Goal: Task Accomplishment & Management: Use online tool/utility

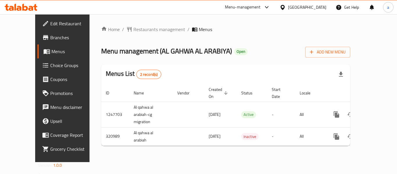
click at [136, 33] on span "Restaurants management" at bounding box center [160, 29] width 52 height 7
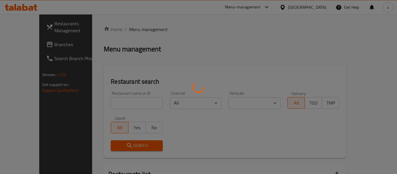
click at [136, 33] on div at bounding box center [198, 87] width 397 height 174
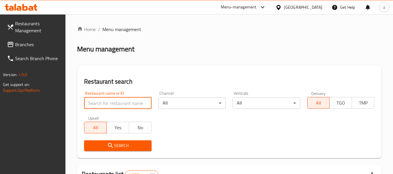
click at [101, 102] on input "search" at bounding box center [117, 103] width 67 height 12
paste input "629431"
type input "629431"
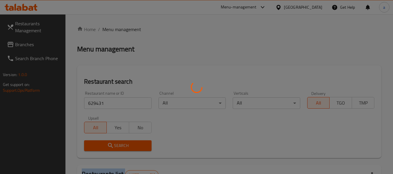
click at [105, 147] on div at bounding box center [196, 87] width 393 height 174
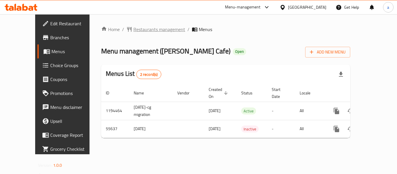
click at [134, 30] on span "Restaurants management" at bounding box center [160, 29] width 52 height 7
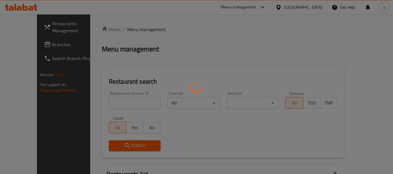
click at [104, 105] on div at bounding box center [196, 87] width 393 height 174
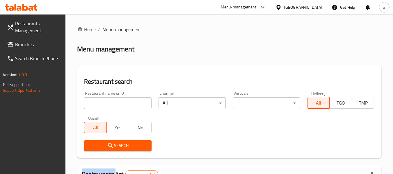
click at [104, 105] on input "search" at bounding box center [117, 103] width 67 height 12
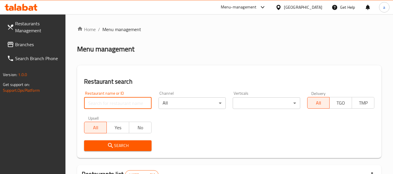
paste input "27347"
type input "27347"
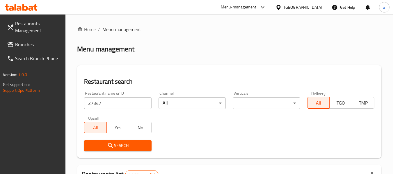
click at [108, 148] on icon "submit" at bounding box center [110, 145] width 7 height 7
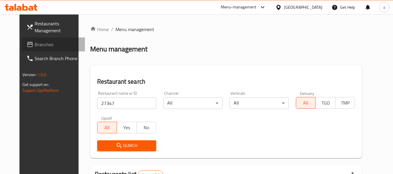
click at [22, 41] on link "Branches" at bounding box center [53, 45] width 63 height 14
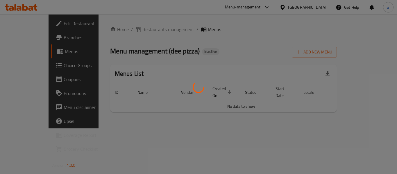
click at [132, 33] on div at bounding box center [198, 87] width 397 height 174
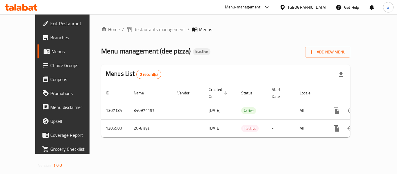
click at [135, 30] on div at bounding box center [198, 87] width 397 height 174
click at [135, 30] on span "Restaurants management" at bounding box center [160, 29] width 52 height 7
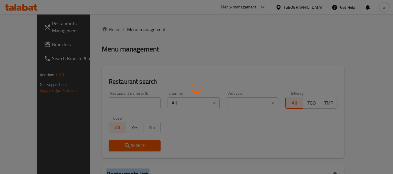
click at [135, 30] on div at bounding box center [196, 87] width 393 height 174
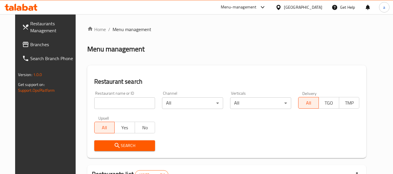
click at [101, 100] on input "search" at bounding box center [124, 103] width 61 height 12
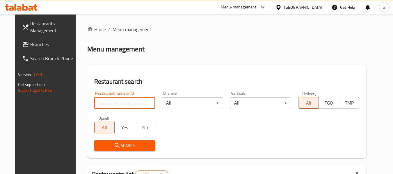
paste input "704211"
type input "704211"
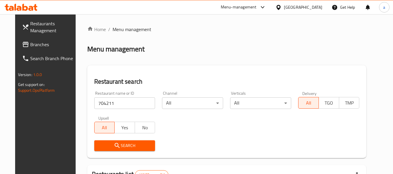
click at [115, 144] on icon "submit" at bounding box center [117, 145] width 5 height 5
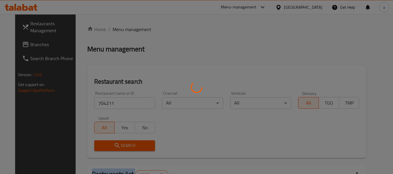
click at [109, 144] on div at bounding box center [196, 87] width 393 height 174
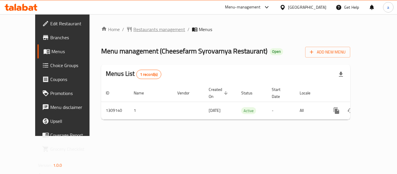
click at [144, 32] on span "Restaurants management" at bounding box center [160, 29] width 52 height 7
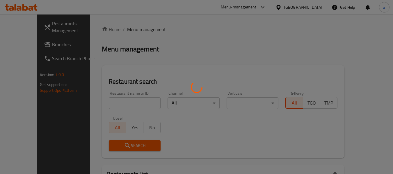
click at [107, 103] on div at bounding box center [196, 87] width 393 height 174
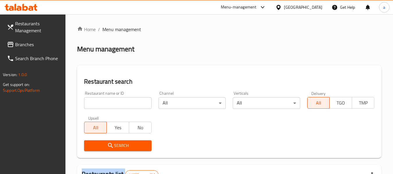
click at [107, 103] on div at bounding box center [196, 87] width 393 height 174
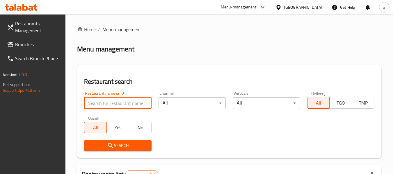
click at [107, 103] on input "search" at bounding box center [117, 103] width 67 height 12
paste input "704630"
type input "704630"
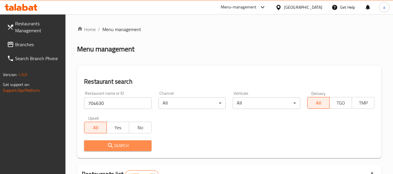
click at [106, 143] on span "Search" at bounding box center [118, 145] width 58 height 7
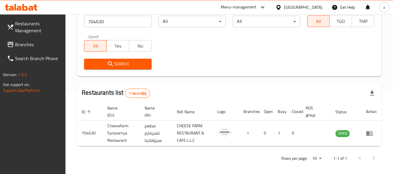
scroll to position [85, 0]
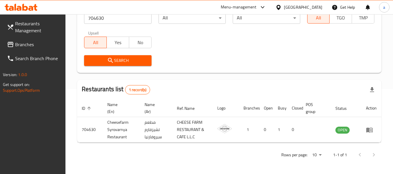
click at [37, 47] on span "Branches" at bounding box center [38, 44] width 46 height 7
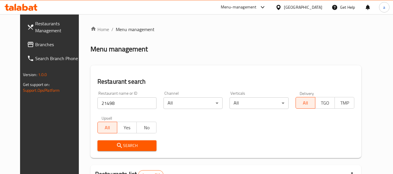
scroll to position [22, 0]
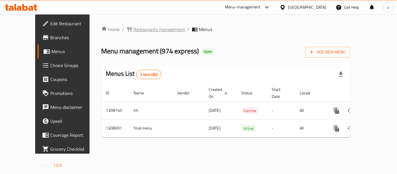
click at [142, 31] on span "Restaurants management" at bounding box center [160, 29] width 52 height 7
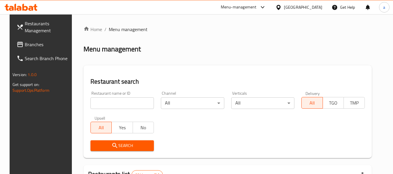
click at [99, 98] on input "search" at bounding box center [121, 103] width 63 height 12
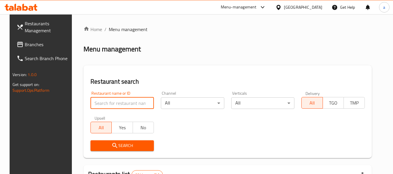
click at [99, 100] on input "search" at bounding box center [121, 103] width 63 height 12
click at [109, 104] on input "search" at bounding box center [121, 103] width 63 height 12
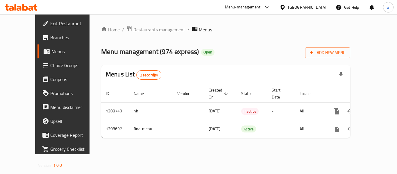
click at [142, 29] on span "Restaurants management" at bounding box center [160, 29] width 52 height 7
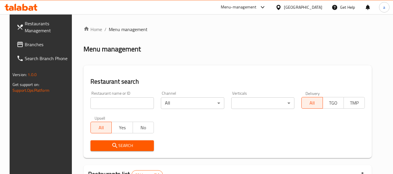
click at [100, 105] on input "search" at bounding box center [121, 103] width 63 height 12
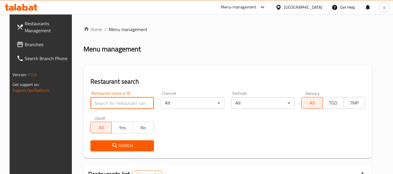
click at [100, 105] on input "search" at bounding box center [121, 103] width 63 height 12
paste input "704921"
type input "704921"
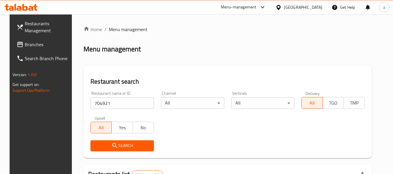
click at [111, 145] on icon "submit" at bounding box center [114, 145] width 7 height 7
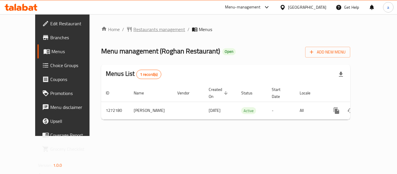
click at [146, 31] on span "Restaurants management" at bounding box center [160, 29] width 52 height 7
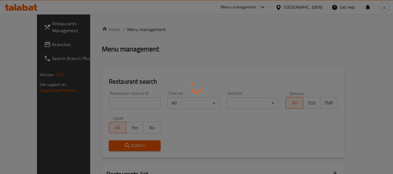
click at [113, 103] on div at bounding box center [196, 87] width 393 height 174
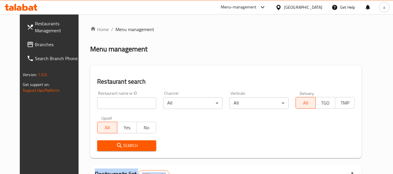
click at [113, 103] on div at bounding box center [196, 87] width 393 height 174
click at [113, 103] on input "search" at bounding box center [126, 103] width 59 height 12
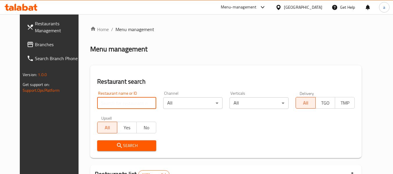
paste input "690121"
type input "690121"
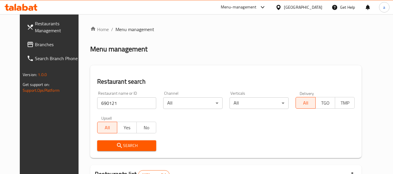
click at [114, 144] on span "Search" at bounding box center [127, 145] width 50 height 7
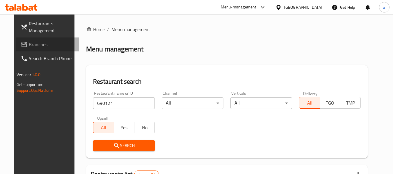
click at [29, 41] on span "Branches" at bounding box center [52, 44] width 46 height 7
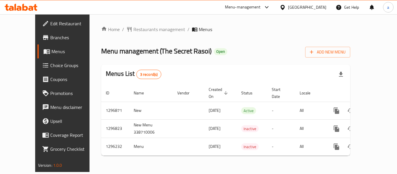
drag, startPoint x: 145, startPoint y: 36, endPoint x: 135, endPoint y: 36, distance: 10.2
click at [145, 36] on div "Home / Restaurants management / Menus Menu management ( The Secret Rasoi ) Open…" at bounding box center [225, 93] width 249 height 135
click at [136, 36] on div "Home / Restaurants management / Menus Menu management ( The Secret Rasoi ) Open…" at bounding box center [225, 93] width 249 height 135
click at [137, 32] on span "Restaurants management" at bounding box center [160, 29] width 52 height 7
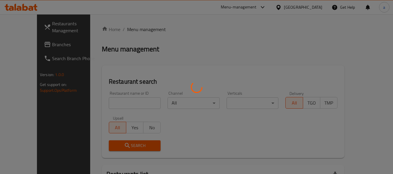
click at [111, 99] on div at bounding box center [196, 87] width 393 height 174
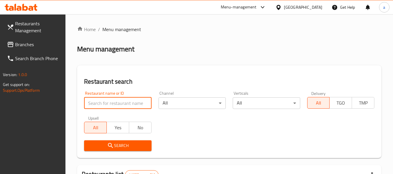
click at [111, 99] on input "search" at bounding box center [117, 103] width 67 height 12
paste input "699944"
type input "699944"
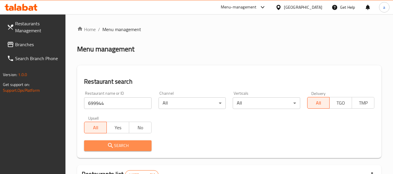
click at [97, 143] on span "Search" at bounding box center [118, 145] width 58 height 7
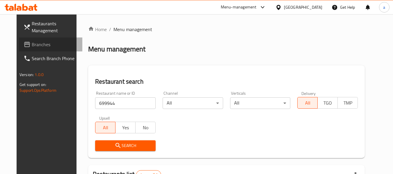
click at [32, 47] on span "Branches" at bounding box center [55, 44] width 46 height 7
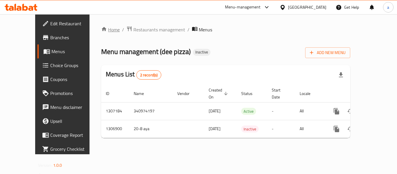
click at [101, 27] on link "Home" at bounding box center [110, 29] width 19 height 7
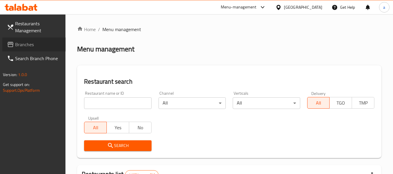
click at [33, 44] on span "Branches" at bounding box center [38, 44] width 46 height 7
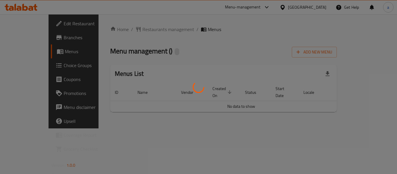
click at [142, 22] on div at bounding box center [198, 87] width 397 height 174
click at [139, 24] on div at bounding box center [198, 87] width 397 height 174
click at [136, 29] on div at bounding box center [198, 87] width 397 height 174
click at [136, 30] on div at bounding box center [198, 87] width 397 height 174
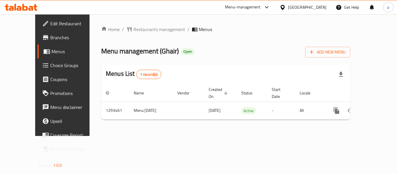
click at [136, 30] on div at bounding box center [198, 87] width 397 height 174
click at [136, 30] on div "Home / Restaurants management / Menus Menu management ( Ghair ) Open Add New Me…" at bounding box center [225, 75] width 249 height 99
click at [136, 30] on span "Restaurants management" at bounding box center [160, 29] width 52 height 7
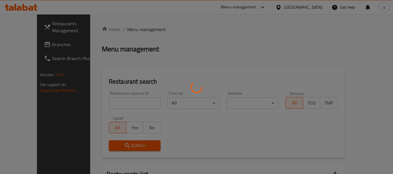
click at [136, 30] on div at bounding box center [196, 87] width 393 height 174
click at [109, 102] on div at bounding box center [196, 87] width 393 height 174
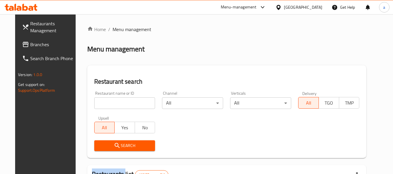
click at [109, 102] on div at bounding box center [196, 87] width 393 height 174
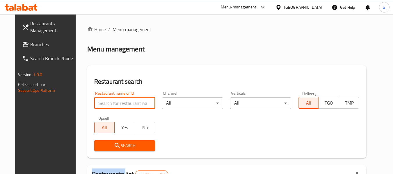
click at [109, 102] on input "search" at bounding box center [124, 103] width 61 height 12
paste input "699544"
type input "699544"
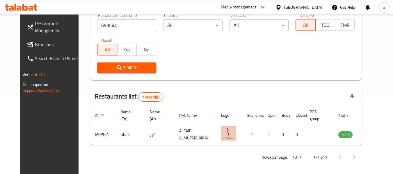
scroll to position [80, 0]
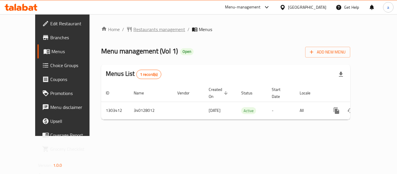
click at [134, 26] on span "Restaurants management" at bounding box center [160, 29] width 52 height 7
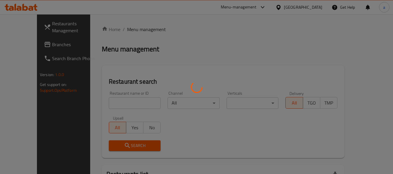
click at [102, 105] on div at bounding box center [196, 87] width 393 height 174
click at [103, 104] on div at bounding box center [196, 87] width 393 height 174
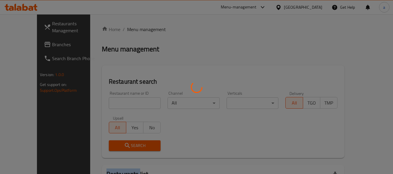
click at [103, 104] on div at bounding box center [196, 87] width 393 height 174
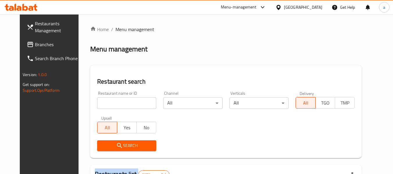
click at [104, 104] on div at bounding box center [196, 87] width 393 height 174
click at [104, 104] on input "search" at bounding box center [126, 103] width 59 height 12
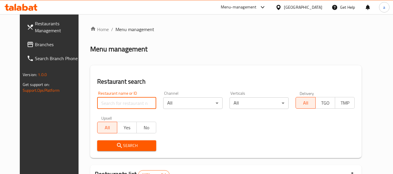
paste input "702823"
type input "702823"
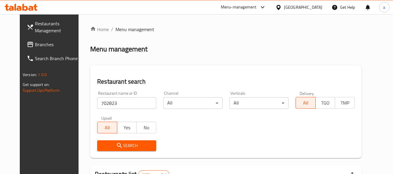
drag, startPoint x: 96, startPoint y: 149, endPoint x: 97, endPoint y: 145, distance: 3.7
click at [102, 148] on span "Search" at bounding box center [127, 145] width 50 height 7
click at [97, 145] on div at bounding box center [196, 87] width 393 height 174
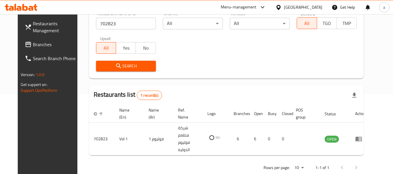
scroll to position [80, 0]
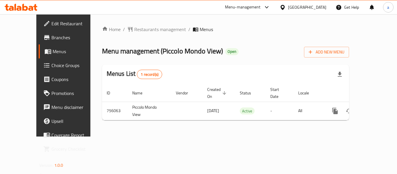
click at [134, 29] on span "Restaurants management" at bounding box center [160, 29] width 52 height 7
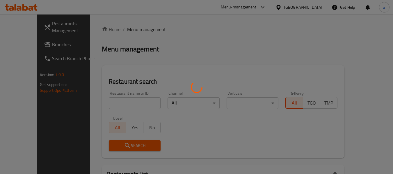
click at [128, 29] on div at bounding box center [196, 87] width 393 height 174
click at [104, 109] on div at bounding box center [196, 87] width 393 height 174
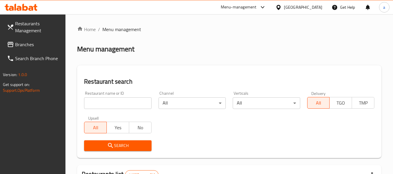
click at [107, 105] on div at bounding box center [196, 87] width 393 height 174
click at [107, 105] on input "search" at bounding box center [117, 103] width 67 height 12
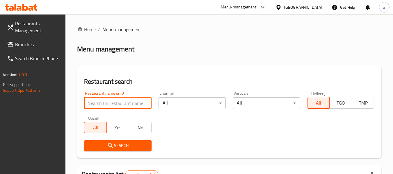
click at [107, 105] on input "search" at bounding box center [117, 103] width 67 height 12
paste input "649646"
type input "649646"
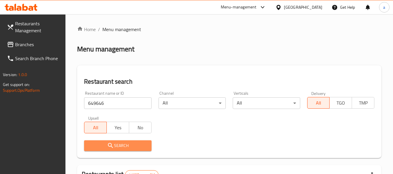
click at [111, 148] on icon "submit" at bounding box center [110, 145] width 7 height 7
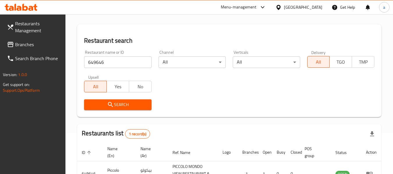
scroll to position [85, 0]
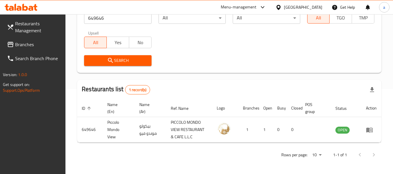
click at [33, 48] on span "Branches" at bounding box center [38, 44] width 46 height 7
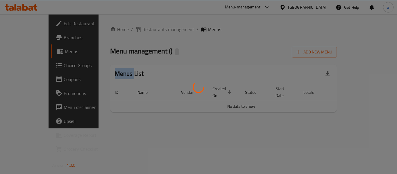
click at [136, 29] on div at bounding box center [198, 87] width 397 height 174
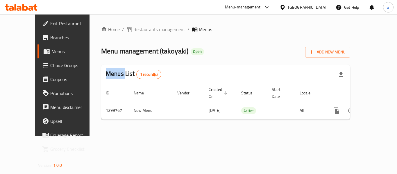
click at [136, 29] on span "Restaurants management" at bounding box center [160, 29] width 52 height 7
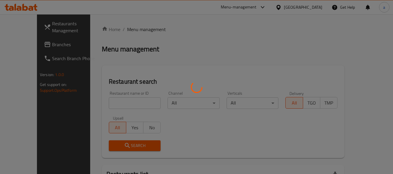
click at [100, 108] on div at bounding box center [196, 87] width 393 height 174
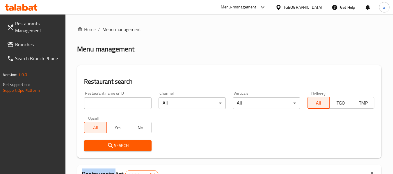
click at [100, 108] on div at bounding box center [196, 87] width 393 height 174
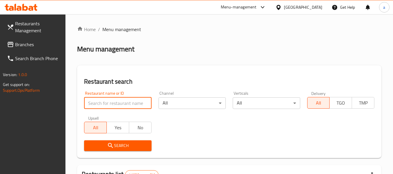
click at [113, 99] on input "search" at bounding box center [117, 103] width 67 height 12
paste input "701504"
type input "701504"
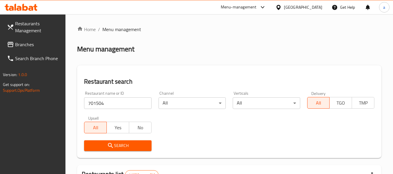
click at [115, 145] on span "Search" at bounding box center [118, 145] width 58 height 7
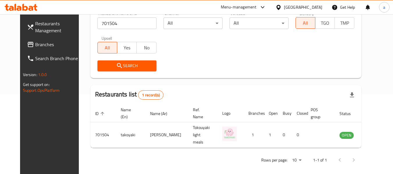
scroll to position [80, 0]
click at [35, 42] on span "Branches" at bounding box center [58, 44] width 46 height 7
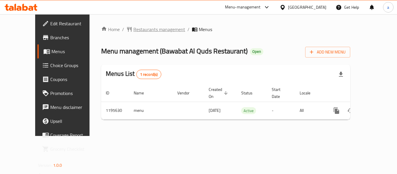
click at [134, 31] on span "Restaurants management" at bounding box center [160, 29] width 52 height 7
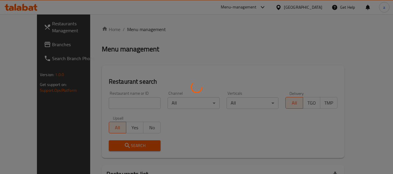
click at [109, 100] on div at bounding box center [196, 87] width 393 height 174
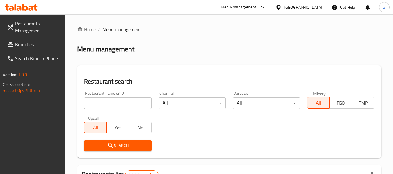
click at [108, 100] on div at bounding box center [196, 87] width 393 height 174
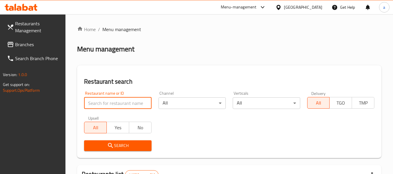
click at [108, 101] on input "search" at bounding box center [117, 103] width 67 height 12
paste input "667828"
type input "667828"
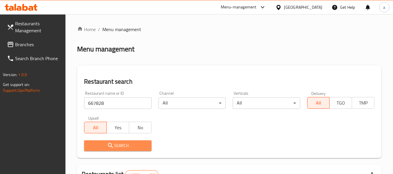
click at [123, 148] on span "Search" at bounding box center [118, 145] width 58 height 7
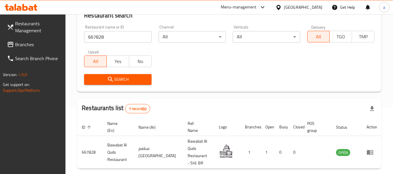
scroll to position [85, 0]
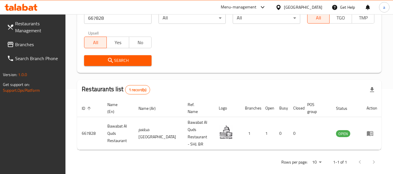
click at [13, 45] on icon at bounding box center [10, 44] width 7 height 7
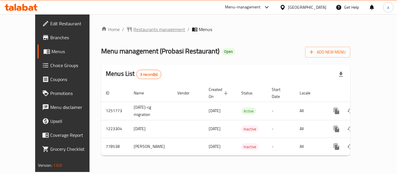
click at [136, 26] on span "Restaurants management" at bounding box center [160, 29] width 52 height 7
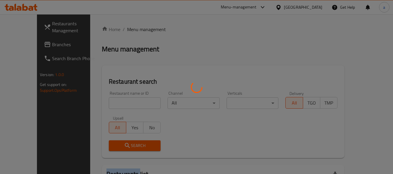
click at [136, 26] on div at bounding box center [196, 87] width 393 height 174
click at [101, 101] on div at bounding box center [196, 87] width 393 height 174
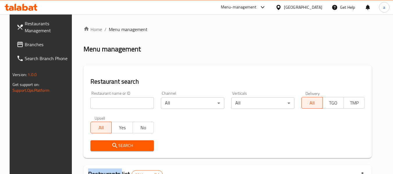
click at [101, 101] on input "search" at bounding box center [121, 103] width 63 height 12
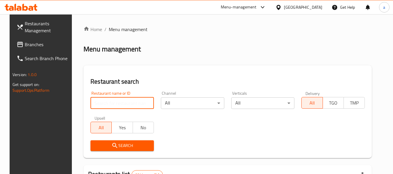
paste input "652480"
type input "652480"
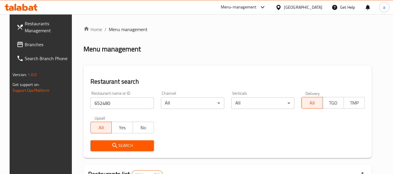
click at [105, 149] on span "Search" at bounding box center [122, 145] width 54 height 7
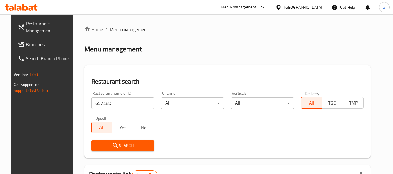
click at [115, 142] on div at bounding box center [196, 87] width 393 height 174
click at [115, 142] on span "Search" at bounding box center [123, 145] width 54 height 7
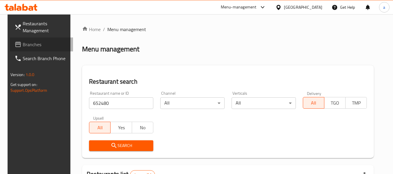
click at [32, 41] on span "Branches" at bounding box center [46, 44] width 46 height 7
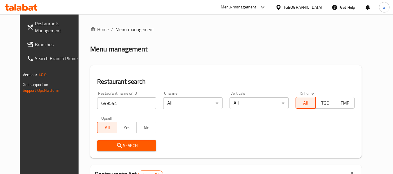
scroll to position [80, 0]
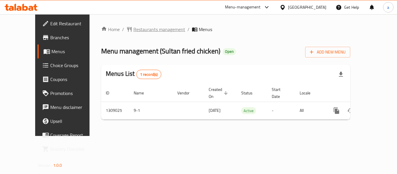
click at [139, 31] on span "Restaurants management" at bounding box center [160, 29] width 52 height 7
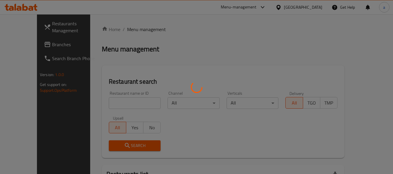
click at [105, 107] on div at bounding box center [196, 87] width 393 height 174
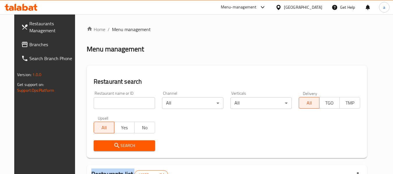
click at [105, 107] on div at bounding box center [196, 87] width 393 height 174
click at [105, 107] on input "search" at bounding box center [124, 103] width 61 height 12
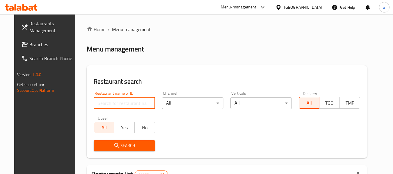
paste input "705133"
type input "705133"
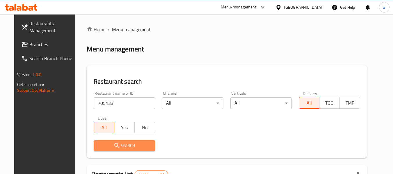
click at [104, 145] on span "Search" at bounding box center [124, 145] width 52 height 7
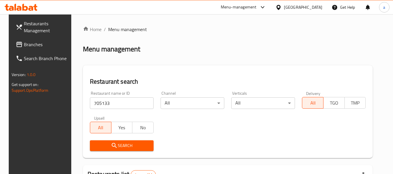
click at [41, 45] on span "Branches" at bounding box center [47, 44] width 46 height 7
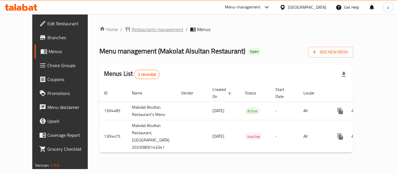
click at [135, 29] on span "Restaurants management" at bounding box center [158, 29] width 52 height 7
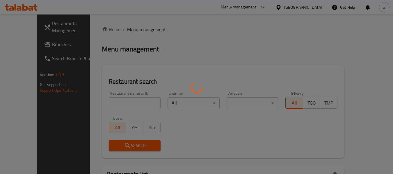
click at [116, 108] on div at bounding box center [196, 87] width 393 height 174
click at [119, 104] on div at bounding box center [196, 87] width 393 height 174
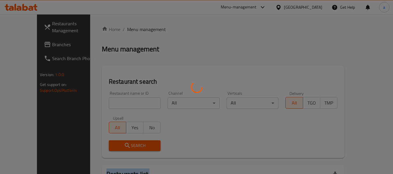
click at [119, 104] on div at bounding box center [196, 87] width 393 height 174
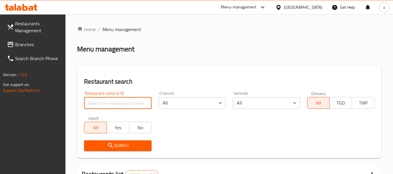
click at [119, 104] on input "search" at bounding box center [117, 103] width 67 height 12
paste input "703267"
type input "703267"
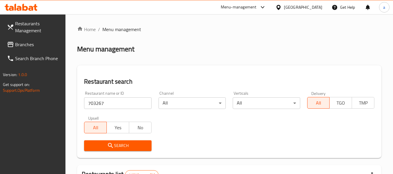
click at [113, 146] on icon "submit" at bounding box center [110, 145] width 7 height 7
click at [29, 49] on link "Branches" at bounding box center [33, 45] width 63 height 14
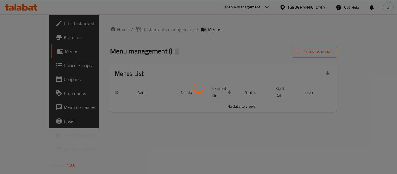
click at [135, 30] on div at bounding box center [198, 87] width 397 height 174
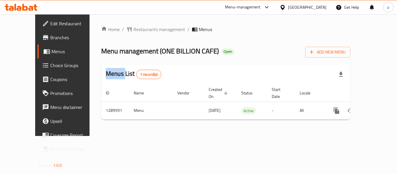
click at [135, 30] on div at bounding box center [198, 87] width 397 height 174
click at [135, 30] on span "Restaurants management" at bounding box center [160, 29] width 52 height 7
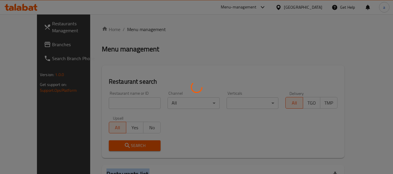
click at [135, 30] on div at bounding box center [196, 87] width 393 height 174
click at [97, 102] on div at bounding box center [196, 87] width 393 height 174
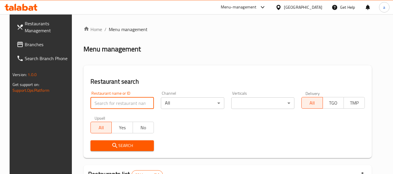
click at [97, 102] on input "search" at bounding box center [121, 103] width 63 height 12
type input "702823"
click at [144, 106] on input "702823" at bounding box center [121, 103] width 63 height 12
click at [144, 103] on input "702823" at bounding box center [121, 103] width 63 height 12
click at [145, 104] on input "search" at bounding box center [121, 103] width 63 height 12
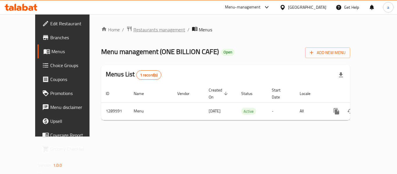
click at [138, 30] on span "Restaurants management" at bounding box center [160, 29] width 52 height 7
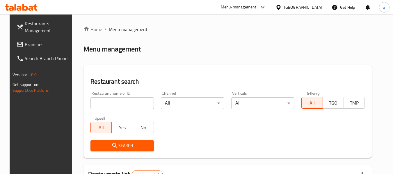
click at [105, 102] on input "search" at bounding box center [121, 103] width 63 height 12
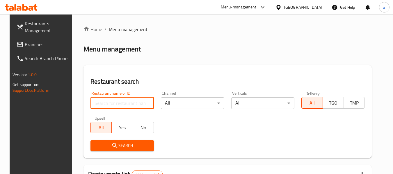
paste input "697746"
type input "697746"
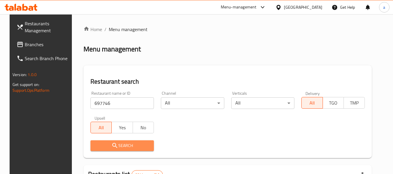
click at [104, 141] on button "Search" at bounding box center [121, 146] width 63 height 11
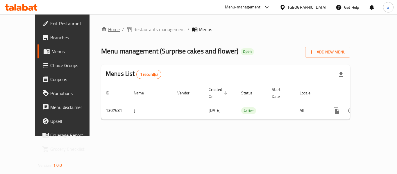
click at [101, 33] on link "Home" at bounding box center [110, 29] width 19 height 7
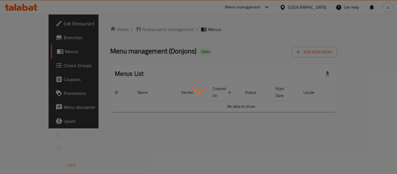
click at [136, 30] on div at bounding box center [198, 87] width 397 height 174
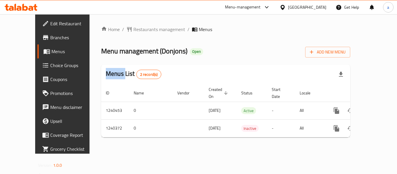
click at [136, 30] on span "Restaurants management" at bounding box center [160, 29] width 52 height 7
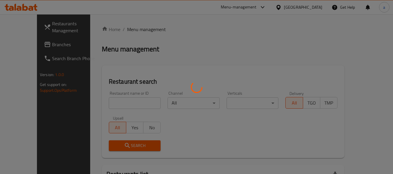
click at [111, 102] on div at bounding box center [196, 87] width 393 height 174
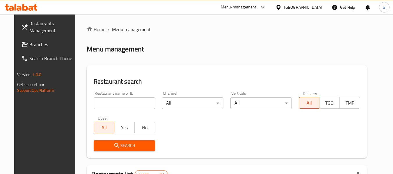
click at [111, 102] on input "search" at bounding box center [124, 103] width 61 height 12
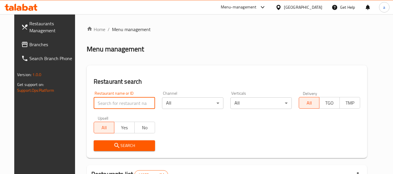
click at [111, 102] on input "search" at bounding box center [124, 103] width 61 height 12
paste input "680335"
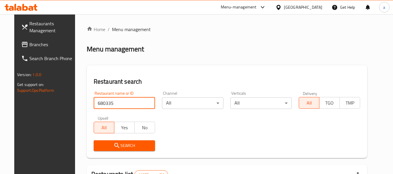
type input "680335"
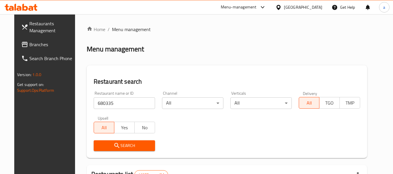
click at [112, 136] on div "Upsell All Yes No" at bounding box center [124, 125] width 68 height 24
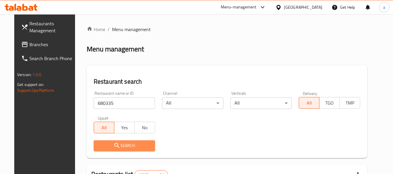
click at [113, 144] on icon "submit" at bounding box center [116, 145] width 7 height 7
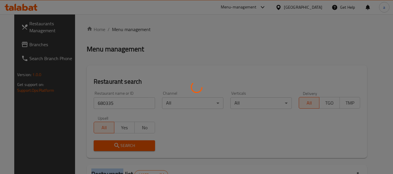
click at [112, 144] on div at bounding box center [196, 87] width 393 height 174
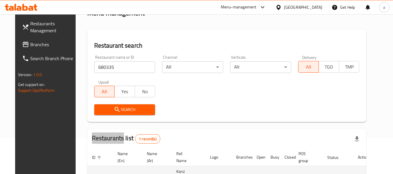
scroll to position [78, 0]
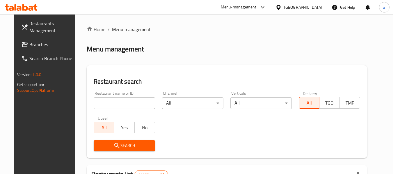
click at [21, 46] on span at bounding box center [25, 44] width 8 height 7
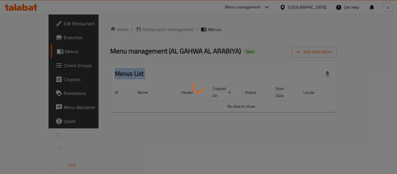
click at [128, 31] on div at bounding box center [198, 87] width 397 height 174
drag, startPoint x: 0, startPoint y: 0, endPoint x: 128, endPoint y: 30, distance: 131.6
click at [128, 30] on div "Home / Restaurants management / Menus Menu management ( [GEOGRAPHIC_DATA] ) Ope…" at bounding box center [223, 71] width 227 height 91
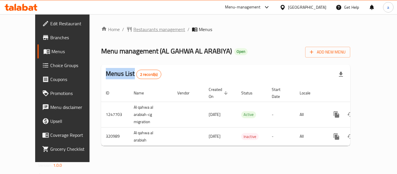
click at [134, 30] on span "Restaurants management" at bounding box center [160, 29] width 52 height 7
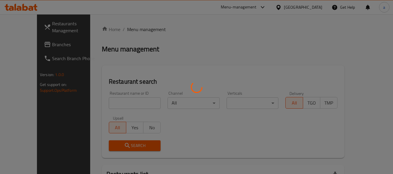
click at [100, 109] on div at bounding box center [196, 87] width 393 height 174
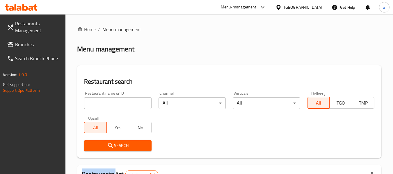
click at [100, 109] on div at bounding box center [196, 87] width 393 height 174
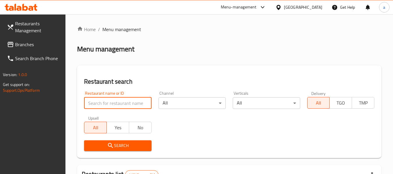
click at [104, 106] on input "search" at bounding box center [117, 103] width 67 height 12
paste input "629431"
type input "629431"
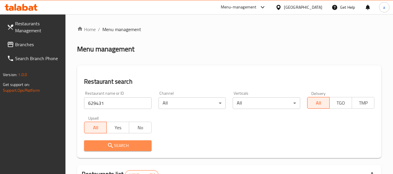
click at [113, 147] on icon "submit" at bounding box center [110, 145] width 7 height 7
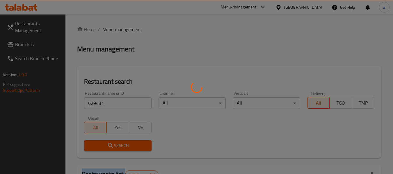
click at [113, 147] on div at bounding box center [196, 87] width 393 height 174
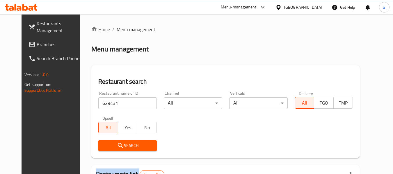
scroll to position [80, 0]
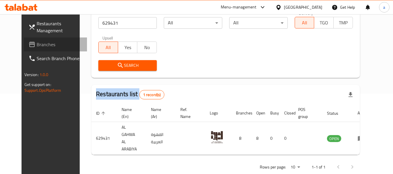
click at [37, 47] on span "Branches" at bounding box center [60, 44] width 46 height 7
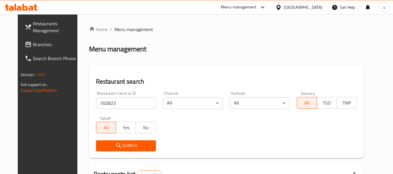
scroll to position [80, 0]
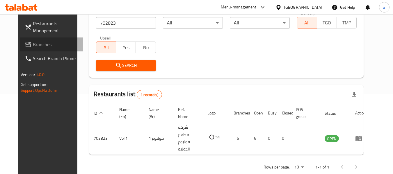
click at [35, 39] on link "Branches" at bounding box center [51, 45] width 63 height 14
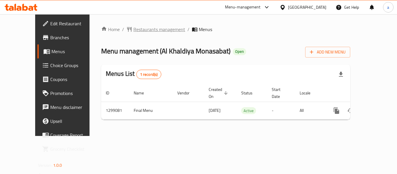
click at [155, 33] on span "Restaurants management" at bounding box center [160, 29] width 52 height 7
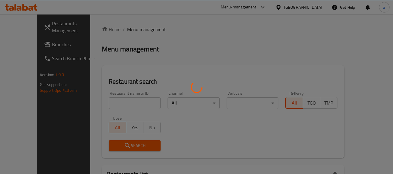
click at [114, 97] on div at bounding box center [196, 87] width 393 height 174
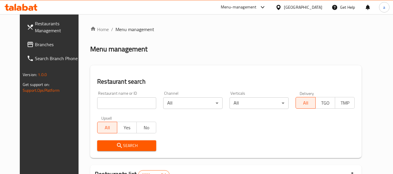
click at [114, 109] on div at bounding box center [196, 87] width 393 height 174
drag, startPoint x: 114, startPoint y: 109, endPoint x: 114, endPoint y: 105, distance: 4.1
click at [114, 105] on div "Restaurant name or ID Restaurant name or ID" at bounding box center [127, 100] width 66 height 25
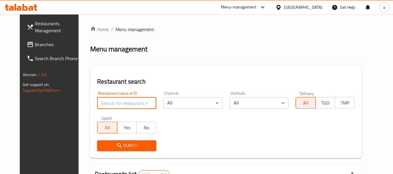
click at [120, 100] on input "search" at bounding box center [126, 103] width 59 height 12
paste input "701228"
type input "701228"
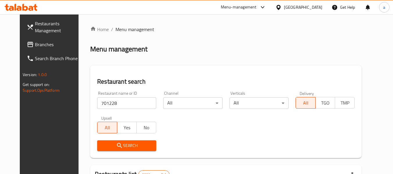
click at [116, 142] on span "Search" at bounding box center [127, 145] width 50 height 7
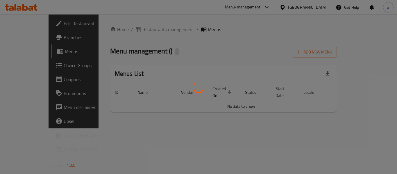
click at [133, 30] on div at bounding box center [198, 87] width 397 height 174
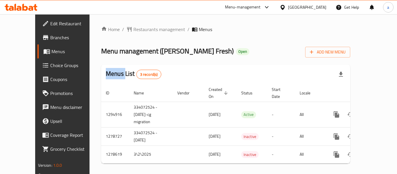
click at [133, 30] on div "Home / Restaurants management / Menus Menu management ( [PERSON_NAME] Fresh ) O…" at bounding box center [225, 97] width 249 height 143
click at [134, 30] on span "Restaurants management" at bounding box center [160, 29] width 52 height 7
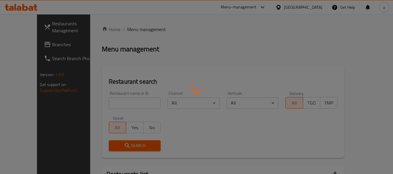
click at [101, 104] on div at bounding box center [196, 87] width 393 height 174
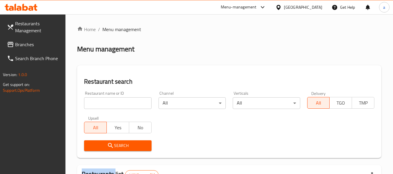
click at [101, 104] on div at bounding box center [196, 87] width 393 height 174
click at [101, 104] on input "search" at bounding box center [117, 103] width 67 height 12
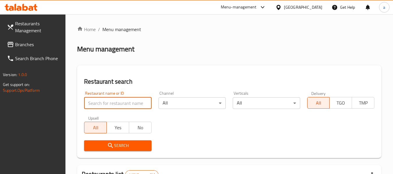
click at [101, 104] on input "search" at bounding box center [117, 103] width 67 height 12
paste input "630711"
type input "630711"
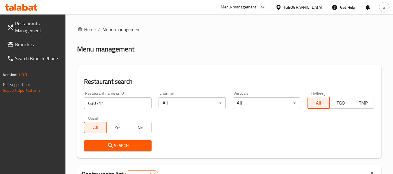
click at [106, 146] on span "Search" at bounding box center [118, 145] width 58 height 7
click at [26, 45] on span "Branches" at bounding box center [38, 44] width 46 height 7
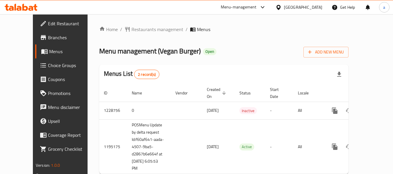
click at [128, 23] on div "Home / Restaurants management / Menus Menu management ( Vegan Burger ) Open Add…" at bounding box center [224, 102] width 273 height 176
click at [132, 26] on span "Restaurants management" at bounding box center [158, 29] width 52 height 7
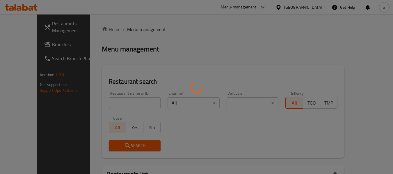
click at [98, 104] on div at bounding box center [196, 87] width 393 height 174
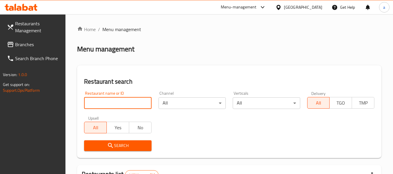
click at [98, 104] on input "search" at bounding box center [117, 103] width 67 height 12
click at [107, 106] on input "search" at bounding box center [117, 103] width 67 height 12
paste input "667763"
type input "667763"
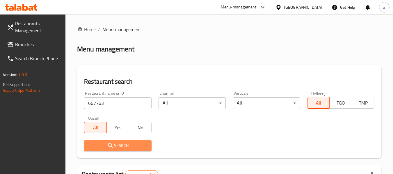
drag, startPoint x: 106, startPoint y: 140, endPoint x: 106, endPoint y: 146, distance: 6.1
click at [106, 145] on span "Search" at bounding box center [118, 145] width 58 height 7
click at [106, 146] on div at bounding box center [196, 87] width 393 height 174
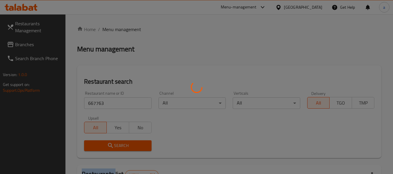
click at [106, 146] on div at bounding box center [196, 87] width 393 height 174
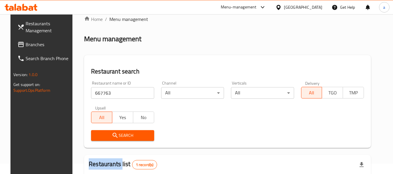
scroll to position [80, 0]
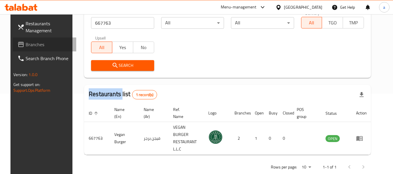
click at [17, 42] on icon at bounding box center [20, 44] width 7 height 7
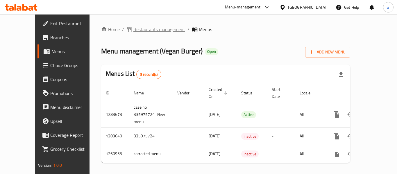
click at [134, 29] on span "Restaurants management" at bounding box center [160, 29] width 52 height 7
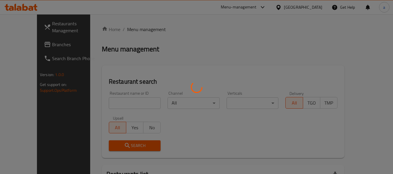
click at [100, 103] on div at bounding box center [196, 87] width 393 height 174
click at [101, 102] on div at bounding box center [196, 87] width 393 height 174
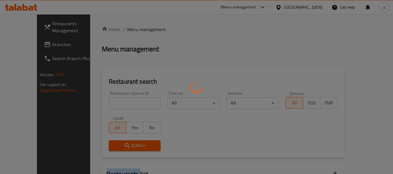
click at [101, 102] on div at bounding box center [196, 87] width 393 height 174
click at [101, 101] on div at bounding box center [196, 87] width 393 height 174
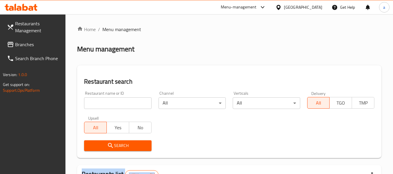
click at [101, 101] on div at bounding box center [196, 87] width 393 height 174
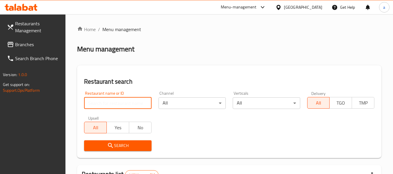
click at [101, 101] on input "search" at bounding box center [117, 103] width 67 height 12
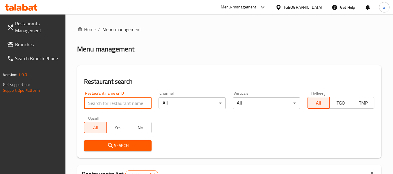
click at [101, 101] on input "search" at bounding box center [117, 103] width 67 height 12
paste input "684983"
type input "684983"
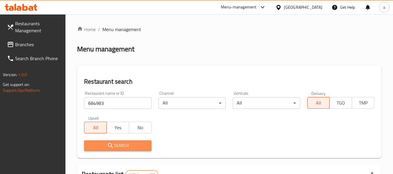
click at [118, 144] on span "Search" at bounding box center [118, 145] width 58 height 7
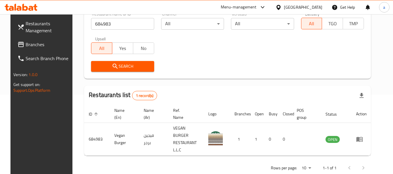
scroll to position [80, 0]
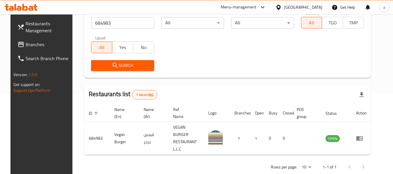
click at [26, 44] on span "Branches" at bounding box center [49, 44] width 46 height 7
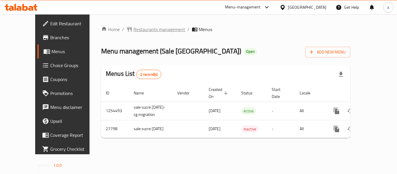
click at [143, 26] on span "Restaurants management" at bounding box center [160, 29] width 52 height 7
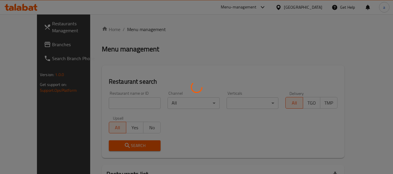
click at [112, 107] on div at bounding box center [196, 87] width 393 height 174
click at [113, 107] on div at bounding box center [196, 87] width 393 height 174
click at [113, 105] on div at bounding box center [196, 87] width 393 height 174
click at [113, 104] on div at bounding box center [196, 87] width 393 height 174
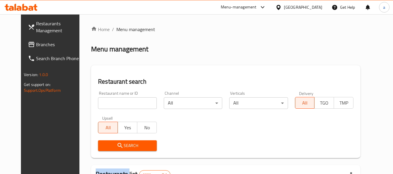
click at [113, 104] on div at bounding box center [196, 87] width 393 height 174
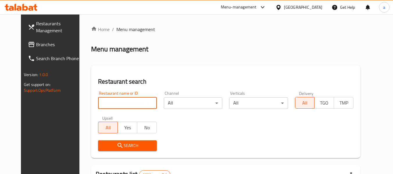
click at [113, 104] on input "search" at bounding box center [127, 103] width 58 height 12
paste input "14495"
type input "14495"
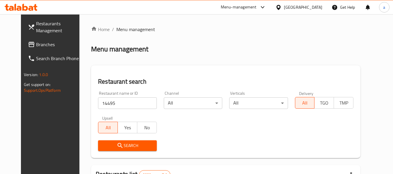
click at [117, 146] on icon "submit" at bounding box center [120, 145] width 7 height 7
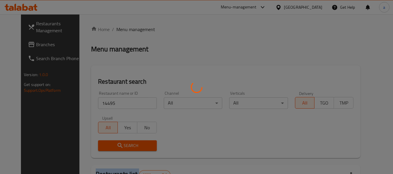
click at [108, 146] on div at bounding box center [196, 87] width 393 height 174
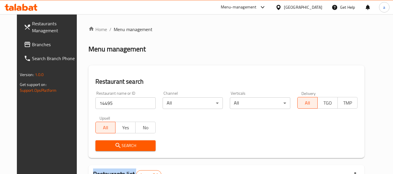
scroll to position [80, 0]
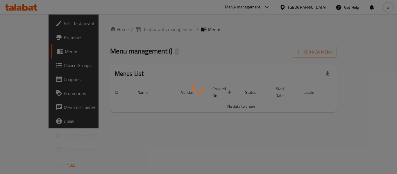
click at [120, 28] on div at bounding box center [198, 87] width 397 height 174
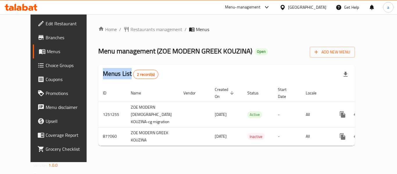
click at [120, 28] on div at bounding box center [198, 87] width 397 height 174
click at [120, 28] on div "Home / Restaurants management / Menus Menu management ( ZOE MODERN GREEK KOUZIN…" at bounding box center [226, 88] width 257 height 125
click at [131, 28] on span "Restaurants management" at bounding box center [157, 29] width 52 height 7
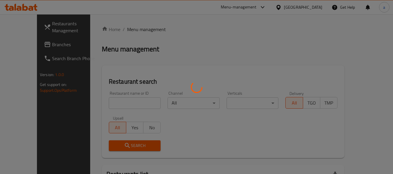
click at [121, 25] on div at bounding box center [196, 87] width 393 height 174
click at [97, 100] on div at bounding box center [196, 87] width 393 height 174
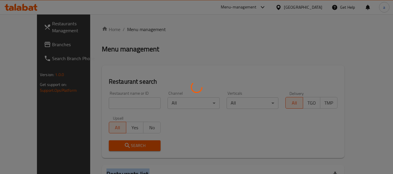
click at [97, 100] on div at bounding box center [196, 87] width 393 height 174
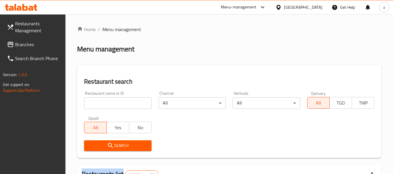
click at [97, 100] on div at bounding box center [196, 87] width 393 height 174
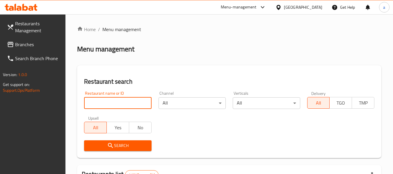
click at [97, 100] on input "search" at bounding box center [117, 103] width 67 height 12
paste input "657560"
type input "657560"
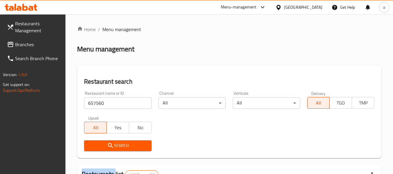
click at [104, 142] on div "Search" at bounding box center [118, 146] width 74 height 18
drag, startPoint x: 102, startPoint y: 157, endPoint x: 102, endPoint y: 152, distance: 4.9
click at [102, 157] on div "Restaurant search Restaurant name or ID 657560 Restaurant name or ID Channel Al…" at bounding box center [229, 111] width 304 height 93
click at [105, 145] on span "Search" at bounding box center [118, 145] width 58 height 7
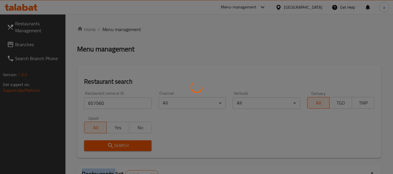
click at [105, 145] on div at bounding box center [196, 87] width 393 height 174
click at [107, 143] on div at bounding box center [196, 87] width 393 height 174
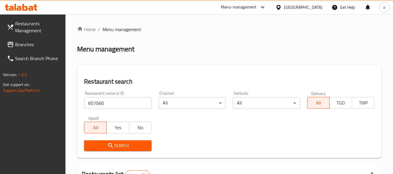
click at [20, 42] on span "Branches" at bounding box center [38, 44] width 46 height 7
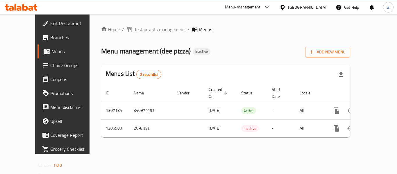
drag, startPoint x: 127, startPoint y: 35, endPoint x: 129, endPoint y: 33, distance: 3.5
click at [128, 35] on div "Home / Restaurants management / Menus Menu management ( dee pizza ) Inactive Ad…" at bounding box center [225, 84] width 249 height 116
click at [134, 33] on span "Restaurants management" at bounding box center [160, 29] width 52 height 7
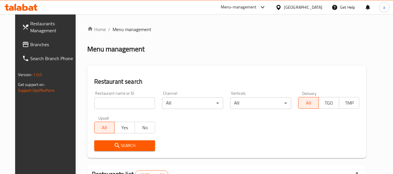
click at [104, 103] on div at bounding box center [196, 87] width 393 height 174
click at [104, 103] on input "search" at bounding box center [124, 103] width 61 height 12
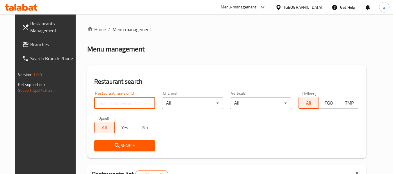
paste input "704211"
type input "704211"
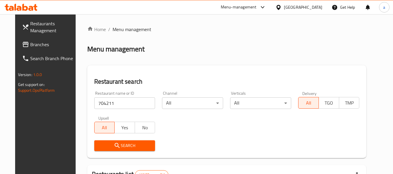
click at [105, 145] on span "Search" at bounding box center [125, 145] width 52 height 7
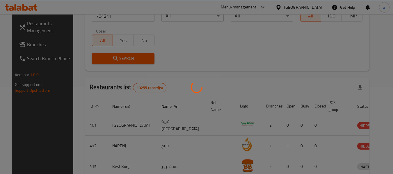
scroll to position [80, 0]
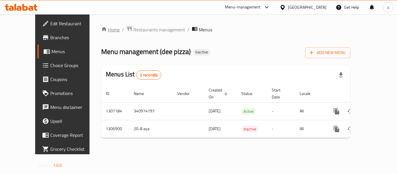
click at [101, 29] on link "Home" at bounding box center [110, 29] width 19 height 7
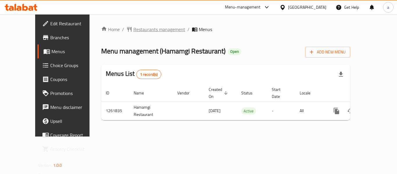
click at [141, 27] on span "Restaurants management" at bounding box center [160, 29] width 52 height 7
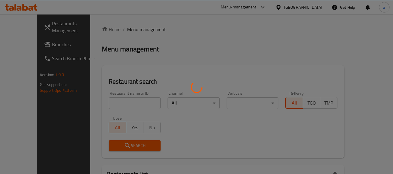
click at [111, 101] on div at bounding box center [196, 87] width 393 height 174
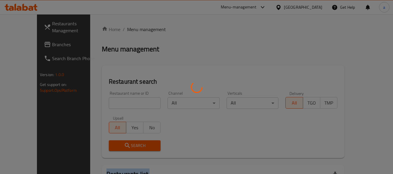
click at [111, 101] on div at bounding box center [196, 87] width 393 height 174
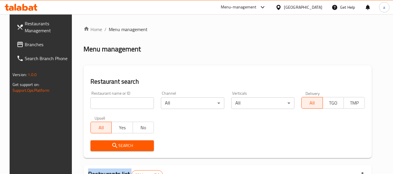
click at [111, 101] on input "search" at bounding box center [121, 103] width 63 height 12
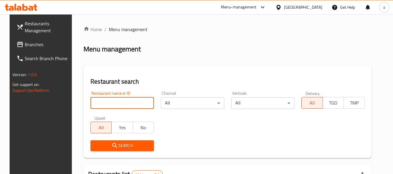
paste input "685336"
type input "685336"
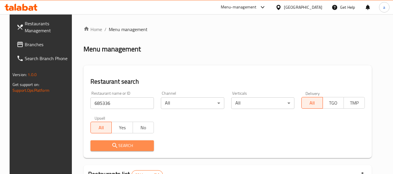
click at [113, 146] on icon "submit" at bounding box center [114, 145] width 7 height 7
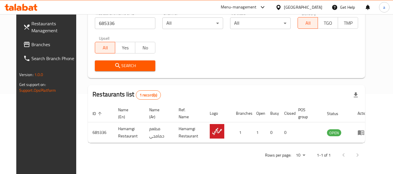
scroll to position [80, 0]
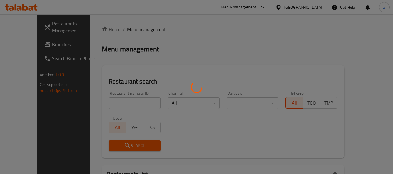
click at [18, 43] on div at bounding box center [196, 87] width 393 height 174
click at [17, 43] on div at bounding box center [196, 87] width 393 height 174
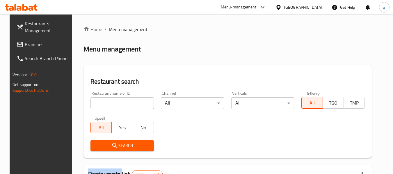
click at [17, 43] on div at bounding box center [196, 87] width 393 height 174
click at [25, 43] on span "Branches" at bounding box center [48, 44] width 46 height 7
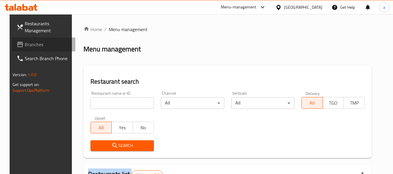
click at [25, 43] on span "Branches" at bounding box center [48, 44] width 46 height 7
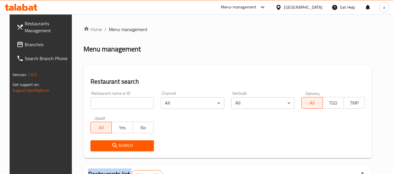
click at [25, 43] on span "Branches" at bounding box center [48, 44] width 46 height 7
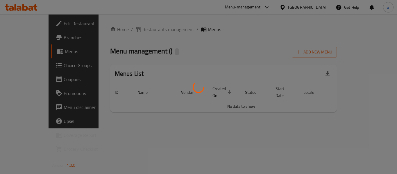
click at [133, 39] on div at bounding box center [198, 87] width 397 height 174
click at [137, 33] on div at bounding box center [198, 87] width 397 height 174
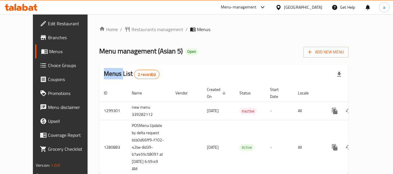
click at [137, 33] on div at bounding box center [196, 87] width 393 height 174
click at [139, 32] on span "Restaurants management" at bounding box center [158, 29] width 52 height 7
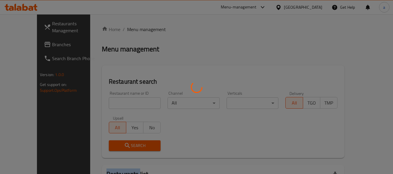
click at [139, 32] on div at bounding box center [196, 87] width 393 height 174
click at [108, 105] on div at bounding box center [196, 87] width 393 height 174
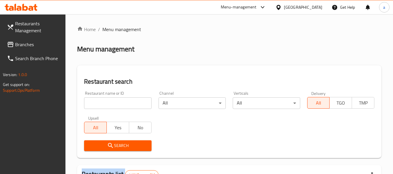
click at [108, 104] on div at bounding box center [196, 87] width 393 height 174
click at [108, 104] on input "search" at bounding box center [117, 103] width 67 height 12
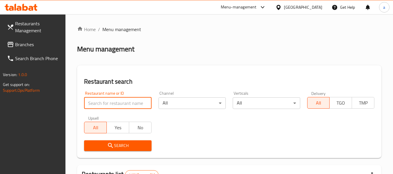
paste input "693935"
type input "693935"
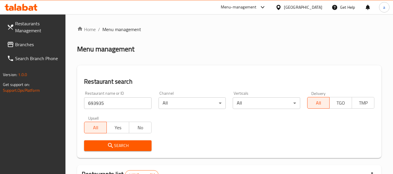
click at [116, 147] on span "Search" at bounding box center [118, 145] width 58 height 7
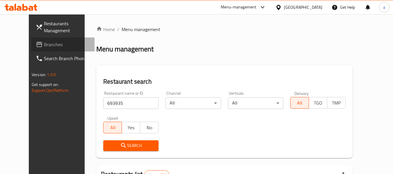
click at [36, 42] on span at bounding box center [40, 44] width 8 height 7
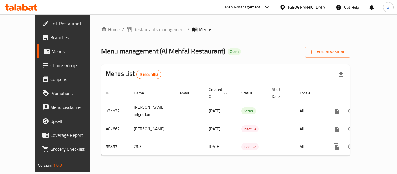
click at [137, 36] on div "Home / Restaurants management / Menus Menu management ( Al Mehfal Restaurant ) …" at bounding box center [225, 93] width 249 height 135
click at [138, 32] on span "Restaurants management" at bounding box center [160, 29] width 52 height 7
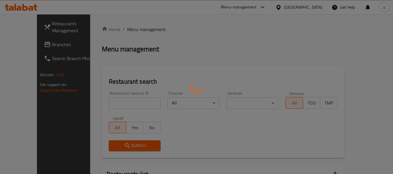
click at [101, 104] on div at bounding box center [196, 87] width 393 height 174
click at [101, 103] on div at bounding box center [196, 87] width 393 height 174
click at [101, 104] on div at bounding box center [196, 87] width 393 height 174
click at [100, 104] on div at bounding box center [196, 87] width 393 height 174
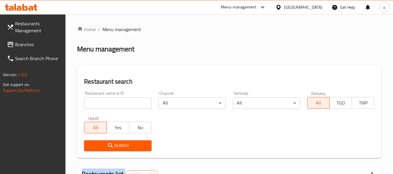
click at [100, 104] on div at bounding box center [196, 87] width 393 height 174
click at [99, 104] on div at bounding box center [196, 87] width 393 height 174
click at [99, 104] on input "search" at bounding box center [117, 103] width 67 height 12
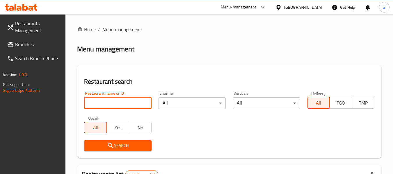
click at [99, 104] on input "search" at bounding box center [117, 103] width 67 height 12
paste input "27523"
type input "27523"
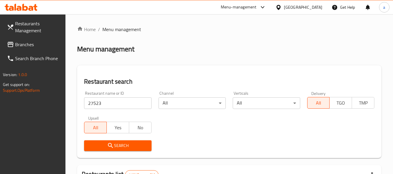
click at [103, 147] on span "Search" at bounding box center [118, 145] width 58 height 7
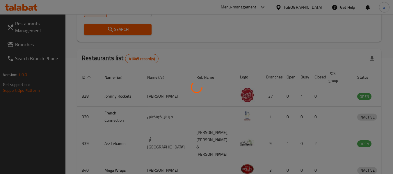
scroll to position [80, 0]
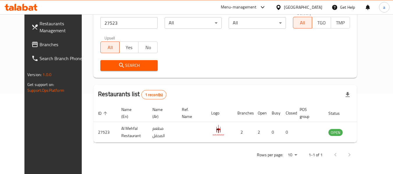
click at [31, 43] on span at bounding box center [35, 44] width 8 height 7
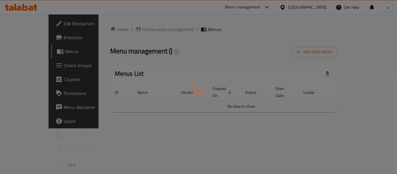
click at [148, 28] on div at bounding box center [198, 87] width 397 height 174
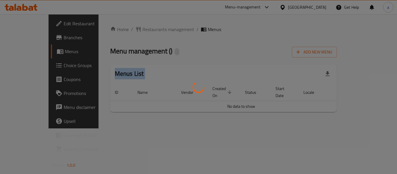
click at [148, 28] on div at bounding box center [198, 87] width 397 height 174
click at [147, 29] on div at bounding box center [198, 87] width 397 height 174
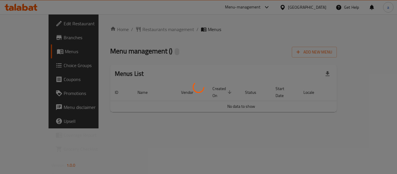
click at [144, 31] on div at bounding box center [198, 87] width 397 height 174
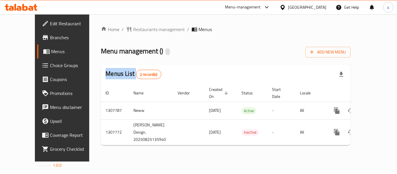
click at [144, 31] on div at bounding box center [198, 87] width 397 height 174
click at [144, 31] on span "Restaurants management" at bounding box center [159, 29] width 52 height 7
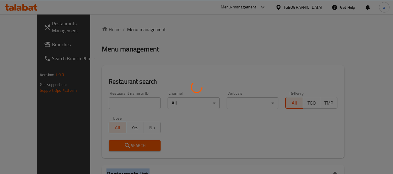
click at [144, 31] on div at bounding box center [196, 87] width 393 height 174
click at [104, 104] on div at bounding box center [196, 87] width 393 height 174
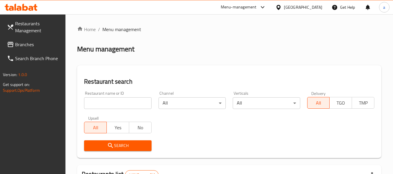
click at [104, 104] on input "search" at bounding box center [117, 103] width 67 height 12
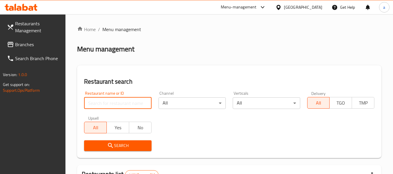
click at [104, 104] on input "search" at bounding box center [117, 103] width 67 height 12
paste input "704633"
type input "704633"
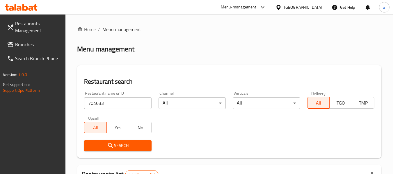
click at [118, 148] on span "Search" at bounding box center [118, 145] width 58 height 7
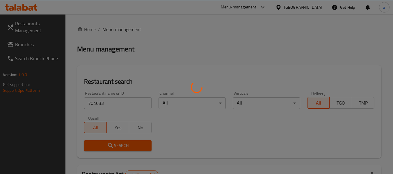
click at [118, 148] on div at bounding box center [196, 87] width 393 height 174
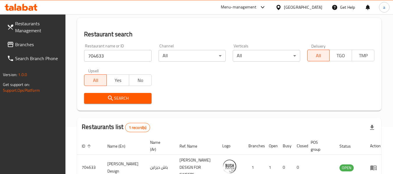
scroll to position [78, 0]
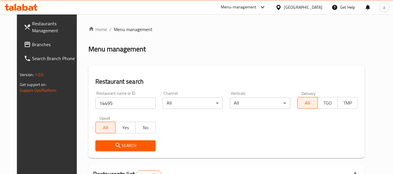
scroll to position [80, 0]
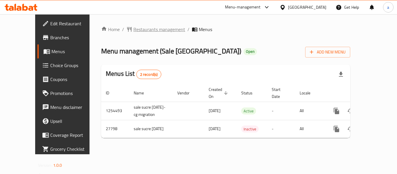
click at [134, 29] on span "Restaurants management" at bounding box center [160, 29] width 52 height 7
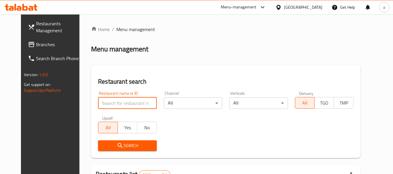
click at [111, 100] on input "search" at bounding box center [127, 103] width 58 height 12
paste input "14495"
type input "14495"
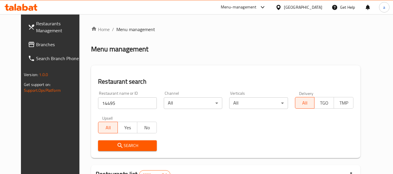
click at [117, 144] on icon "submit" at bounding box center [120, 145] width 7 height 7
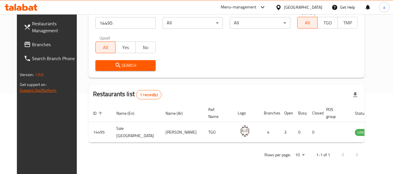
scroll to position [22, 0]
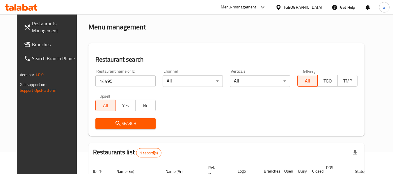
click at [32, 46] on span "Branches" at bounding box center [55, 44] width 46 height 7
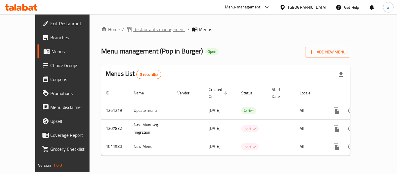
click at [134, 31] on span "Restaurants management" at bounding box center [160, 29] width 52 height 7
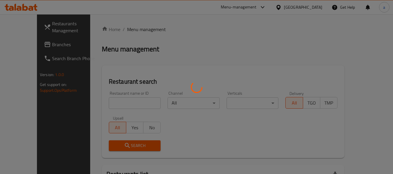
click at [106, 98] on div at bounding box center [196, 87] width 393 height 174
click at [104, 102] on div at bounding box center [196, 87] width 393 height 174
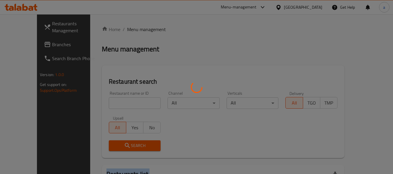
click at [104, 102] on div at bounding box center [196, 87] width 393 height 174
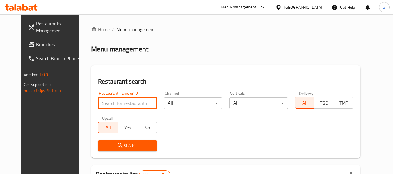
click at [106, 103] on input "search" at bounding box center [127, 103] width 58 height 12
paste input "662140"
type input "662140"
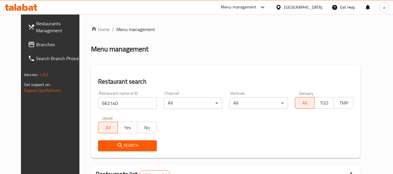
click at [106, 144] on span "Search" at bounding box center [127, 145] width 49 height 7
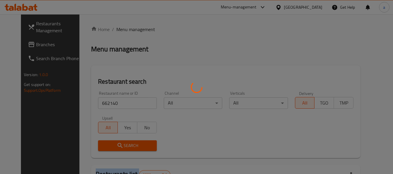
click at [106, 144] on div at bounding box center [196, 87] width 393 height 174
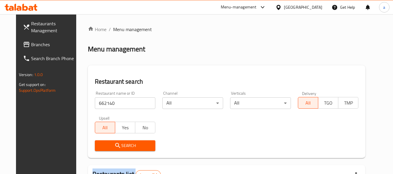
click at [18, 40] on link "Branches" at bounding box center [49, 45] width 63 height 14
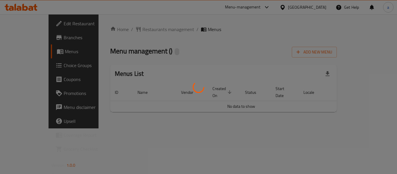
click at [127, 32] on div at bounding box center [198, 87] width 397 height 174
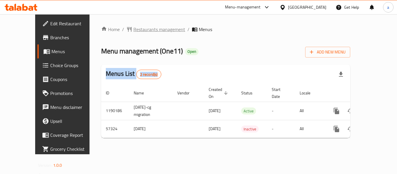
click at [134, 31] on span "Restaurants management" at bounding box center [160, 29] width 52 height 7
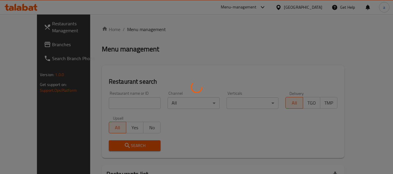
click at [99, 100] on div at bounding box center [196, 87] width 393 height 174
click at [98, 102] on div at bounding box center [196, 87] width 393 height 174
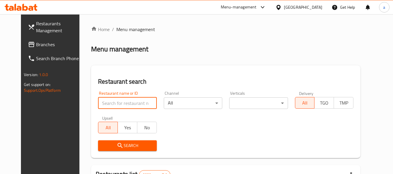
click at [98, 102] on input "search" at bounding box center [127, 103] width 58 height 12
paste input "27919"
type input "27919"
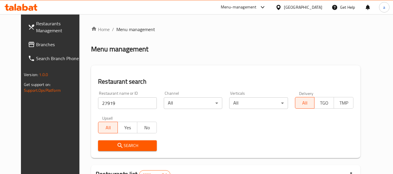
click at [105, 145] on span "Search" at bounding box center [127, 145] width 49 height 7
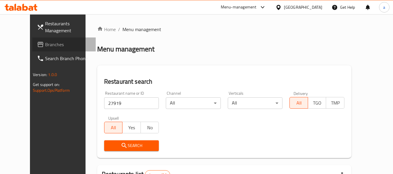
click at [37, 47] on icon at bounding box center [40, 44] width 7 height 7
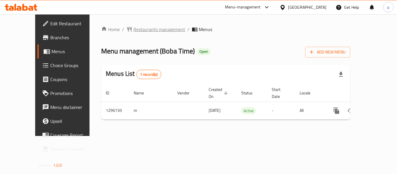
click at [134, 30] on span "Restaurants management" at bounding box center [160, 29] width 52 height 7
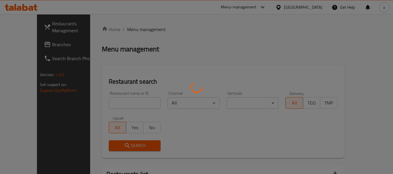
click at [100, 107] on div at bounding box center [196, 87] width 393 height 174
click at [102, 107] on div at bounding box center [196, 87] width 393 height 174
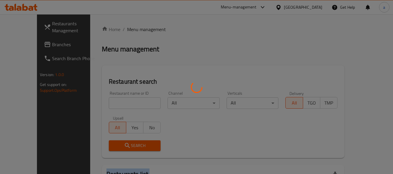
click at [102, 107] on div at bounding box center [196, 87] width 393 height 174
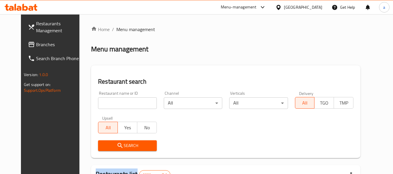
click at [102, 107] on input "search" at bounding box center [127, 103] width 58 height 12
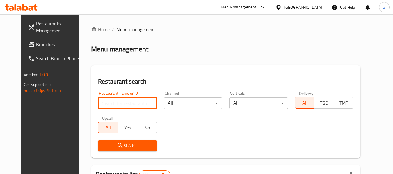
click at [102, 107] on input "search" at bounding box center [127, 103] width 58 height 12
paste input "700184"
type input "700184"
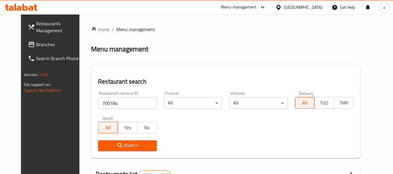
click at [103, 145] on span "Search" at bounding box center [127, 145] width 49 height 7
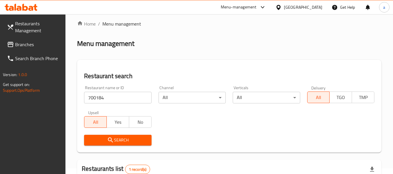
scroll to position [5, 0]
click at [35, 48] on link "Branches" at bounding box center [33, 45] width 63 height 14
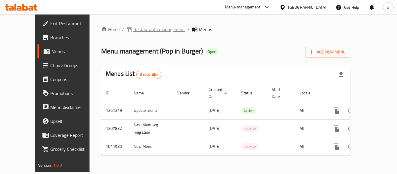
click at [134, 28] on span "Restaurants management" at bounding box center [160, 29] width 52 height 7
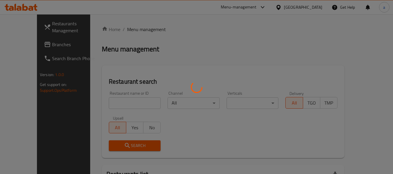
click at [99, 99] on div at bounding box center [196, 87] width 393 height 174
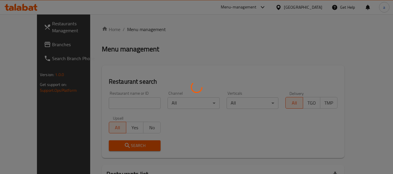
click at [100, 99] on div at bounding box center [196, 87] width 393 height 174
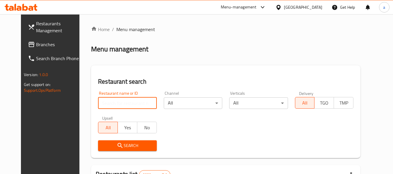
click at [98, 101] on input "search" at bounding box center [127, 103] width 58 height 12
click at [103, 107] on input "v" at bounding box center [127, 103] width 58 height 12
click at [104, 106] on input "v" at bounding box center [127, 103] width 58 height 12
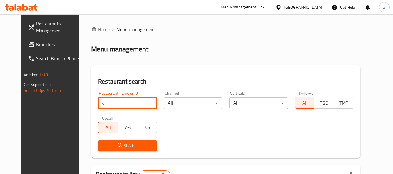
paste input "662140"
type input "662140"
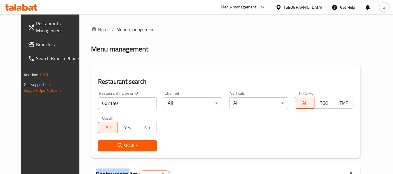
click at [101, 139] on div "Search" at bounding box center [127, 146] width 65 height 18
click at [103, 143] on span "Search" at bounding box center [127, 145] width 49 height 7
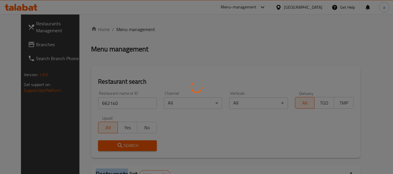
click at [102, 143] on div at bounding box center [196, 87] width 393 height 174
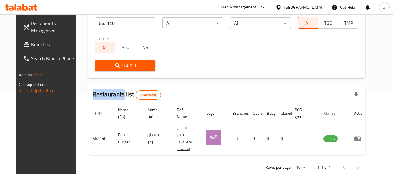
scroll to position [80, 0]
click at [48, 45] on span "Branches" at bounding box center [54, 44] width 46 height 7
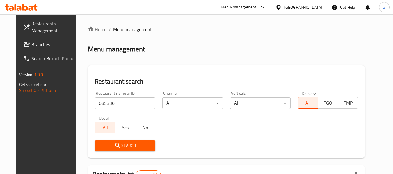
scroll to position [80, 0]
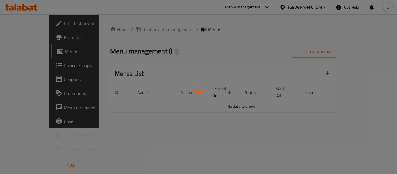
click at [134, 30] on div at bounding box center [198, 87] width 397 height 174
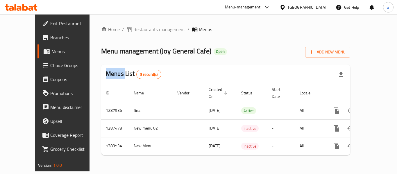
click at [134, 30] on div "Home / Restaurants management / Menus Menu management ( Joy General Cafe ) Open…" at bounding box center [225, 93] width 249 height 134
click at [134, 30] on span "Restaurants management" at bounding box center [160, 29] width 52 height 7
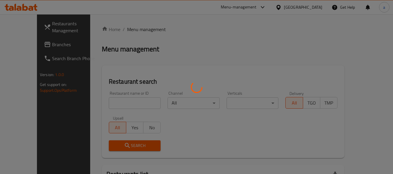
click at [111, 99] on div at bounding box center [196, 87] width 393 height 174
click at [111, 100] on div at bounding box center [196, 87] width 393 height 174
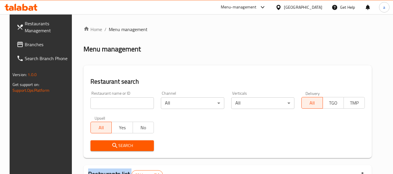
click at [111, 100] on div at bounding box center [196, 87] width 393 height 174
click at [111, 100] on input "search" at bounding box center [121, 103] width 63 height 12
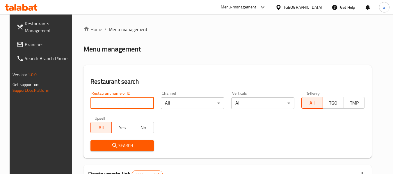
paste input "695161"
type input "695161"
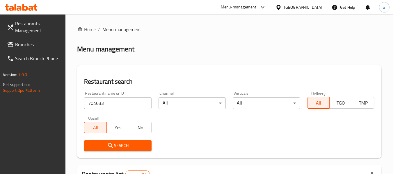
scroll to position [78, 0]
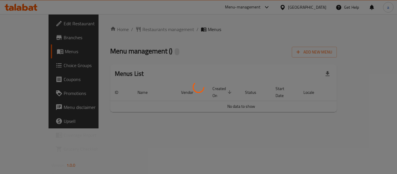
click at [117, 26] on div at bounding box center [198, 87] width 397 height 174
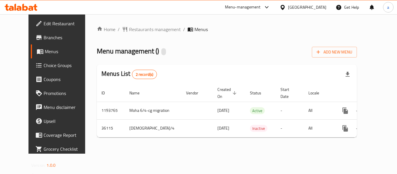
click at [122, 30] on div at bounding box center [198, 87] width 397 height 174
click at [122, 30] on div "Home / Restaurants management / Menus Menu management ( ) Add New Menu Menus Li…" at bounding box center [227, 84] width 260 height 116
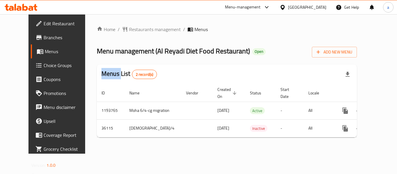
click at [129, 30] on span "Restaurants management" at bounding box center [155, 29] width 52 height 7
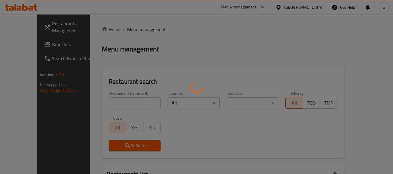
click at [109, 108] on div at bounding box center [196, 87] width 393 height 174
click at [108, 106] on div at bounding box center [196, 87] width 393 height 174
click at [108, 104] on div at bounding box center [196, 87] width 393 height 174
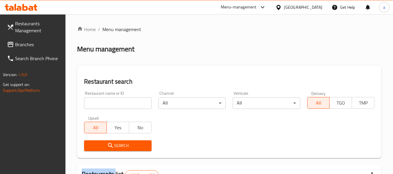
click at [108, 104] on input "search" at bounding box center [117, 103] width 67 height 12
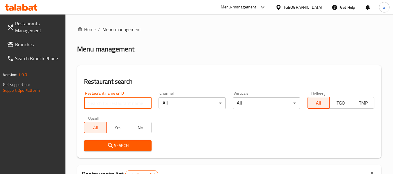
click at [108, 104] on input "search" at bounding box center [117, 103] width 67 height 12
paste input "18667"
type input "18667"
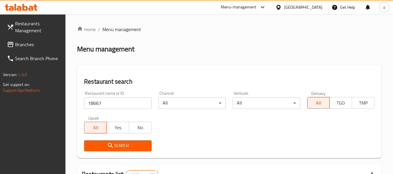
click at [107, 142] on span "Search" at bounding box center [118, 145] width 58 height 7
click at [23, 45] on span "Branches" at bounding box center [38, 44] width 46 height 7
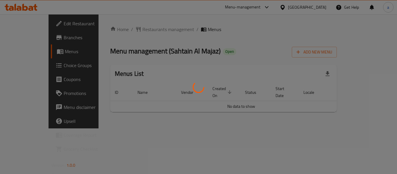
click at [144, 31] on div at bounding box center [198, 87] width 397 height 174
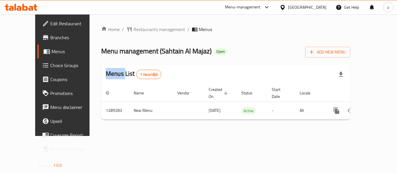
click at [145, 29] on span "Restaurants management" at bounding box center [160, 29] width 52 height 7
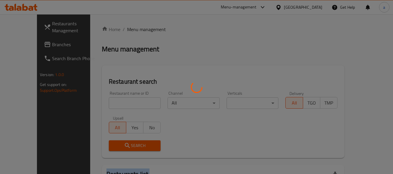
click at [145, 29] on div at bounding box center [196, 87] width 393 height 174
click at [103, 95] on div at bounding box center [196, 87] width 393 height 174
click at [102, 97] on div at bounding box center [196, 87] width 393 height 174
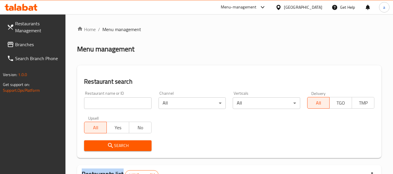
drag, startPoint x: 102, startPoint y: 97, endPoint x: 101, endPoint y: 104, distance: 6.7
click at [101, 99] on div at bounding box center [196, 87] width 393 height 174
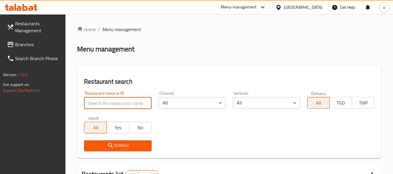
click at [101, 104] on input "search" at bounding box center [117, 103] width 67 height 12
click at [101, 105] on input "search" at bounding box center [117, 103] width 67 height 12
paste input "697606"
type input "697606"
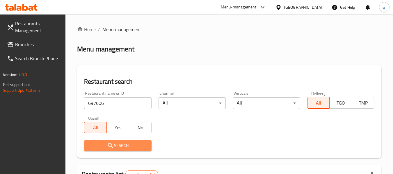
drag, startPoint x: 108, startPoint y: 146, endPoint x: 123, endPoint y: 139, distance: 16.5
click at [109, 146] on icon "submit" at bounding box center [110, 145] width 7 height 7
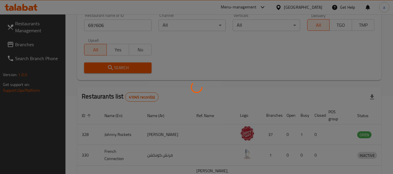
scroll to position [80, 0]
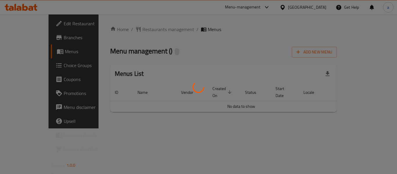
click at [143, 31] on div at bounding box center [198, 87] width 397 height 174
click at [144, 30] on div at bounding box center [198, 87] width 397 height 174
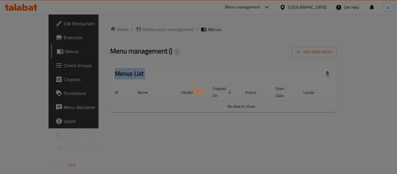
click at [144, 30] on div at bounding box center [198, 87] width 397 height 174
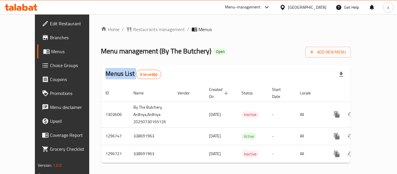
click at [144, 30] on div at bounding box center [198, 87] width 397 height 174
click at [144, 30] on span "Restaurants management" at bounding box center [159, 29] width 52 height 7
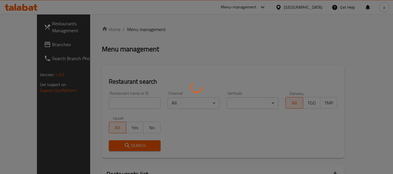
click at [100, 106] on div at bounding box center [196, 87] width 393 height 174
click at [101, 106] on div at bounding box center [196, 87] width 393 height 174
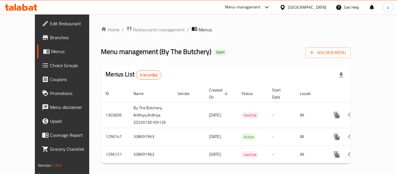
click at [50, 65] on span "Choice Groups" at bounding box center [73, 65] width 47 height 7
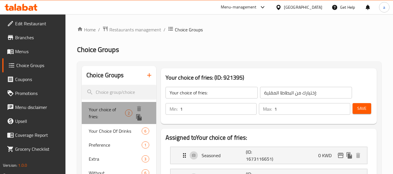
click at [98, 109] on span "Your choice of fries:" at bounding box center [107, 113] width 36 height 14
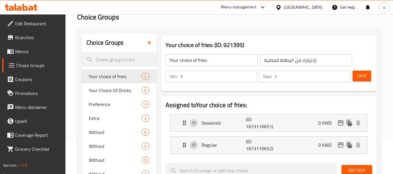
scroll to position [58, 0]
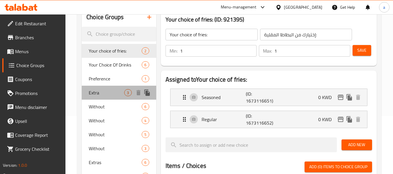
click at [96, 87] on div "Extra 3" at bounding box center [119, 93] width 74 height 14
type input "Extra"
type input "إضافي"
type input "0"
type input "3"
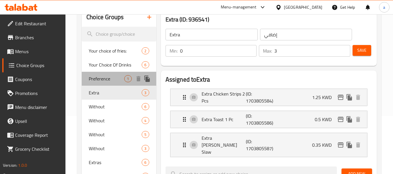
click at [103, 80] on span "Preference" at bounding box center [106, 78] width 35 height 7
type input "Preference"
type input "التفضيل"
type input "1"
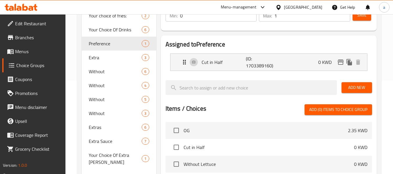
scroll to position [116, 0]
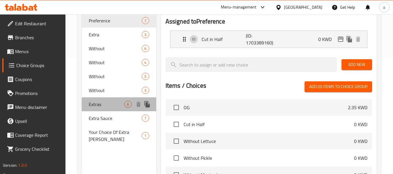
click at [86, 107] on div "Extras 6" at bounding box center [119, 104] width 74 height 14
type input "Extras"
type input "إضافات"
type input "6"
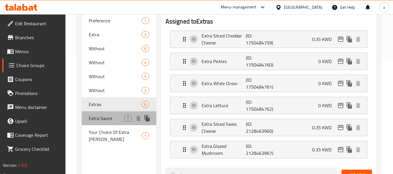
click at [106, 119] on span "Extra Sauce" at bounding box center [106, 118] width 35 height 7
type input "Extra Sauce"
type input "إضافات صوص"
type input "7"
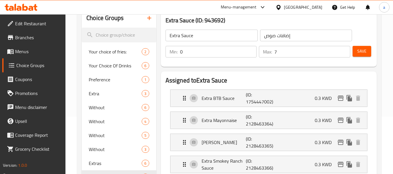
scroll to position [0, 0]
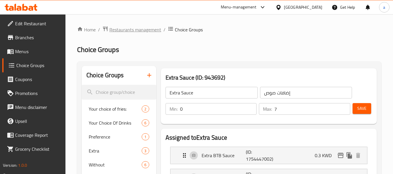
click at [148, 27] on span "Restaurants management" at bounding box center [135, 29] width 52 height 7
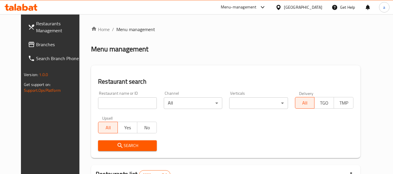
click at [100, 94] on div "Restaurant name or ID Restaurant name or ID" at bounding box center [127, 100] width 58 height 18
click at [98, 108] on input "search" at bounding box center [127, 103] width 58 height 12
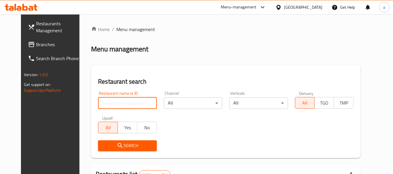
paste input "700159"
type input "700159"
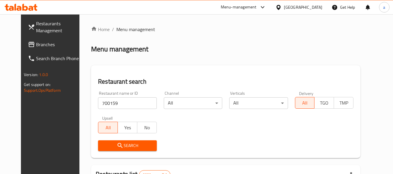
click at [103, 143] on span "Search" at bounding box center [127, 145] width 49 height 7
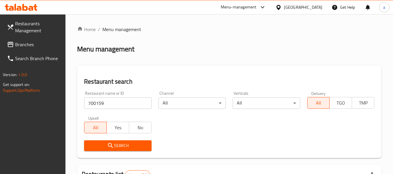
click at [168, 29] on ol "Home / Menu management" at bounding box center [229, 29] width 304 height 7
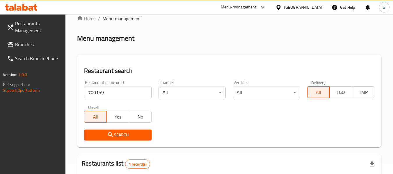
scroll to position [29, 0]
